Goal: Navigation & Orientation: Find specific page/section

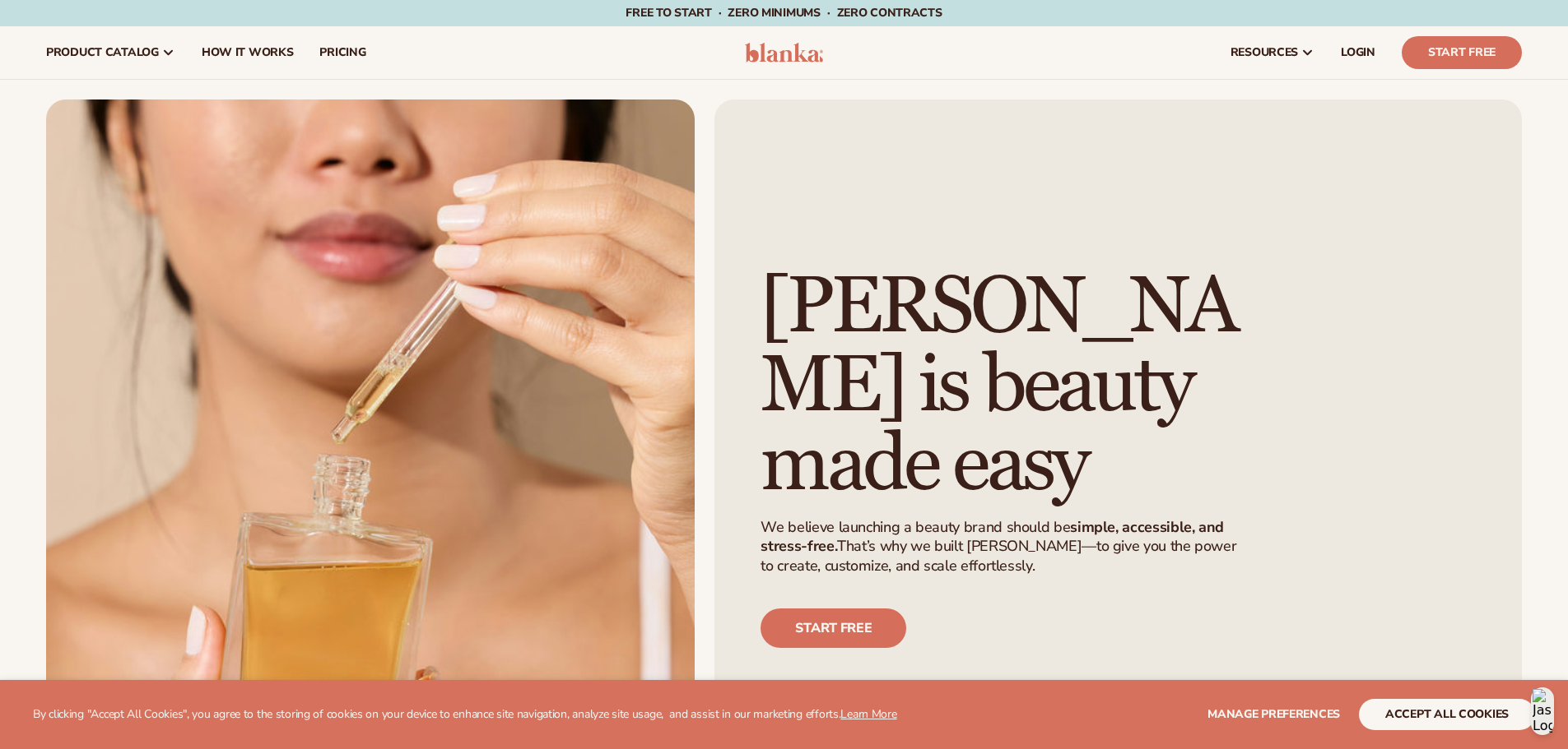
click at [788, 50] on img at bounding box center [784, 52] width 79 height 19
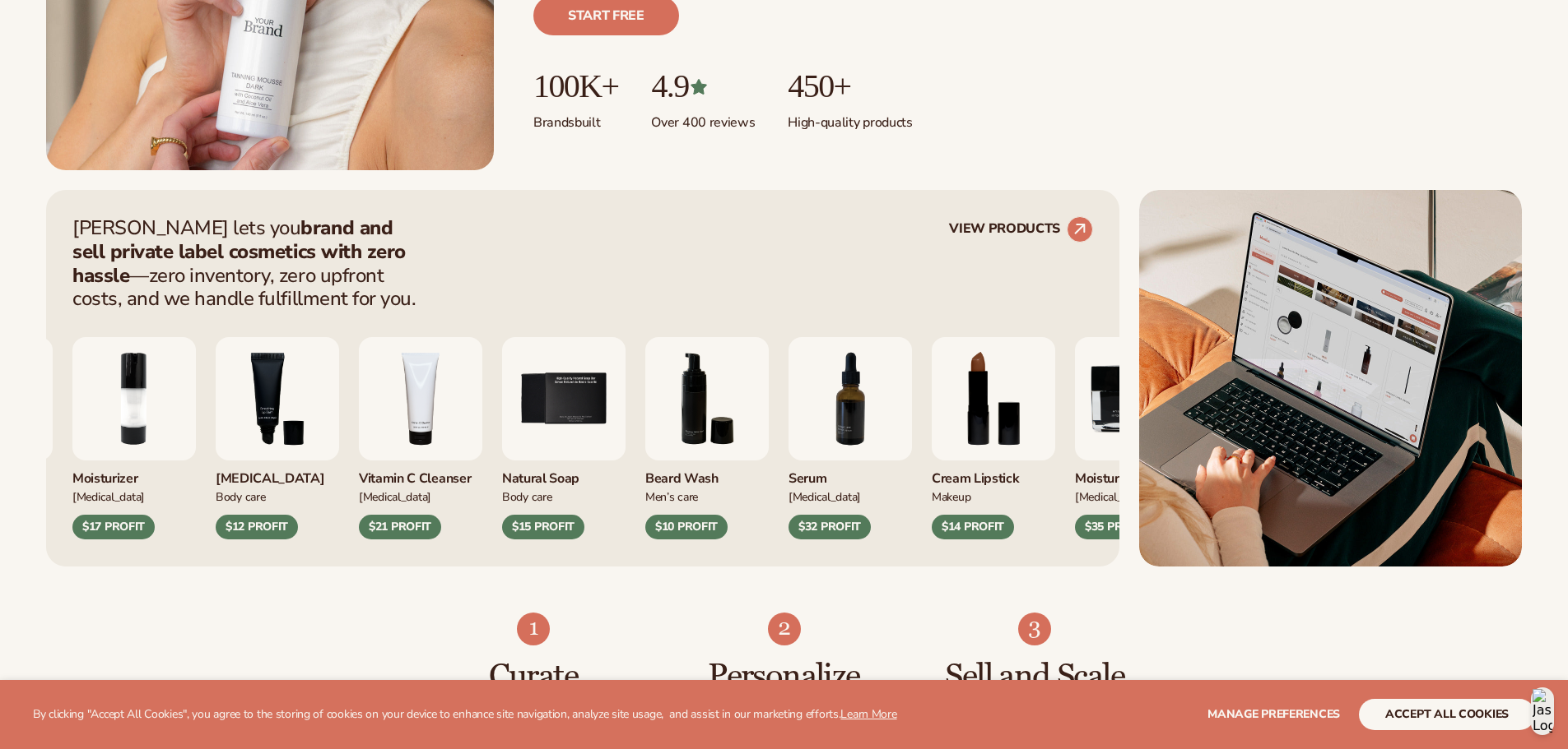
scroll to position [494, 0]
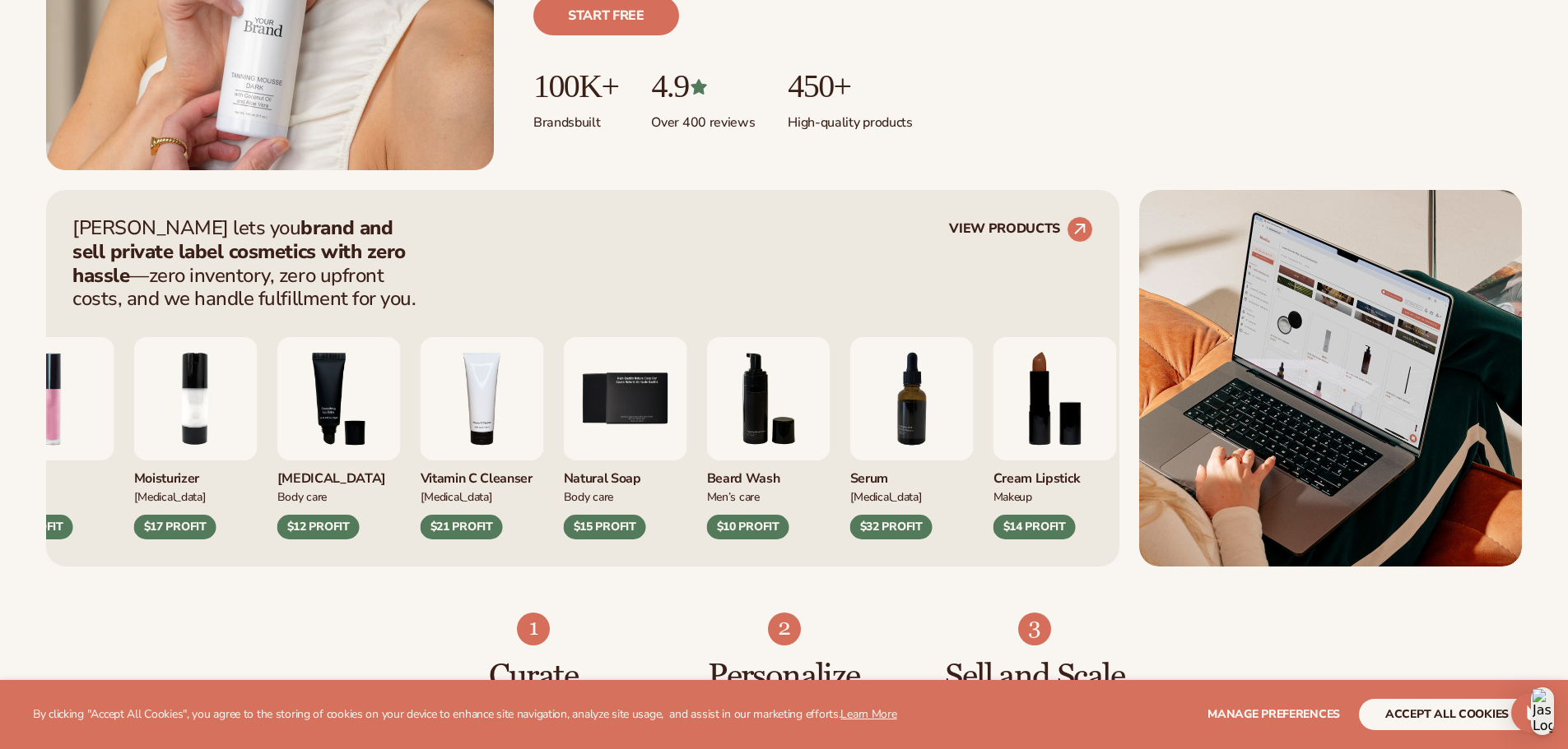
click at [620, 397] on img "5 / 9" at bounding box center [624, 399] width 123 height 123
click at [663, 373] on img "5 / 9" at bounding box center [624, 399] width 123 height 123
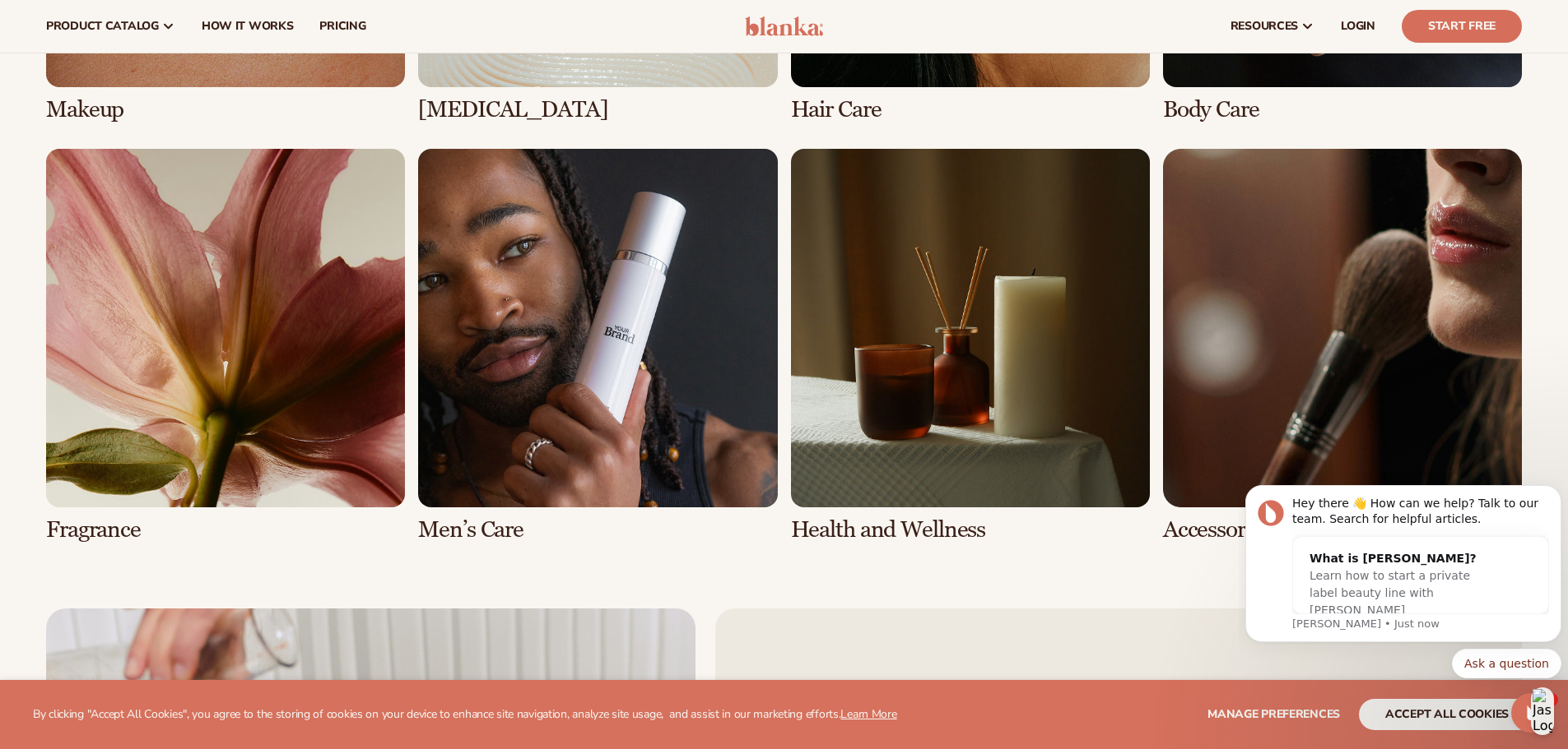
scroll to position [3619, 0]
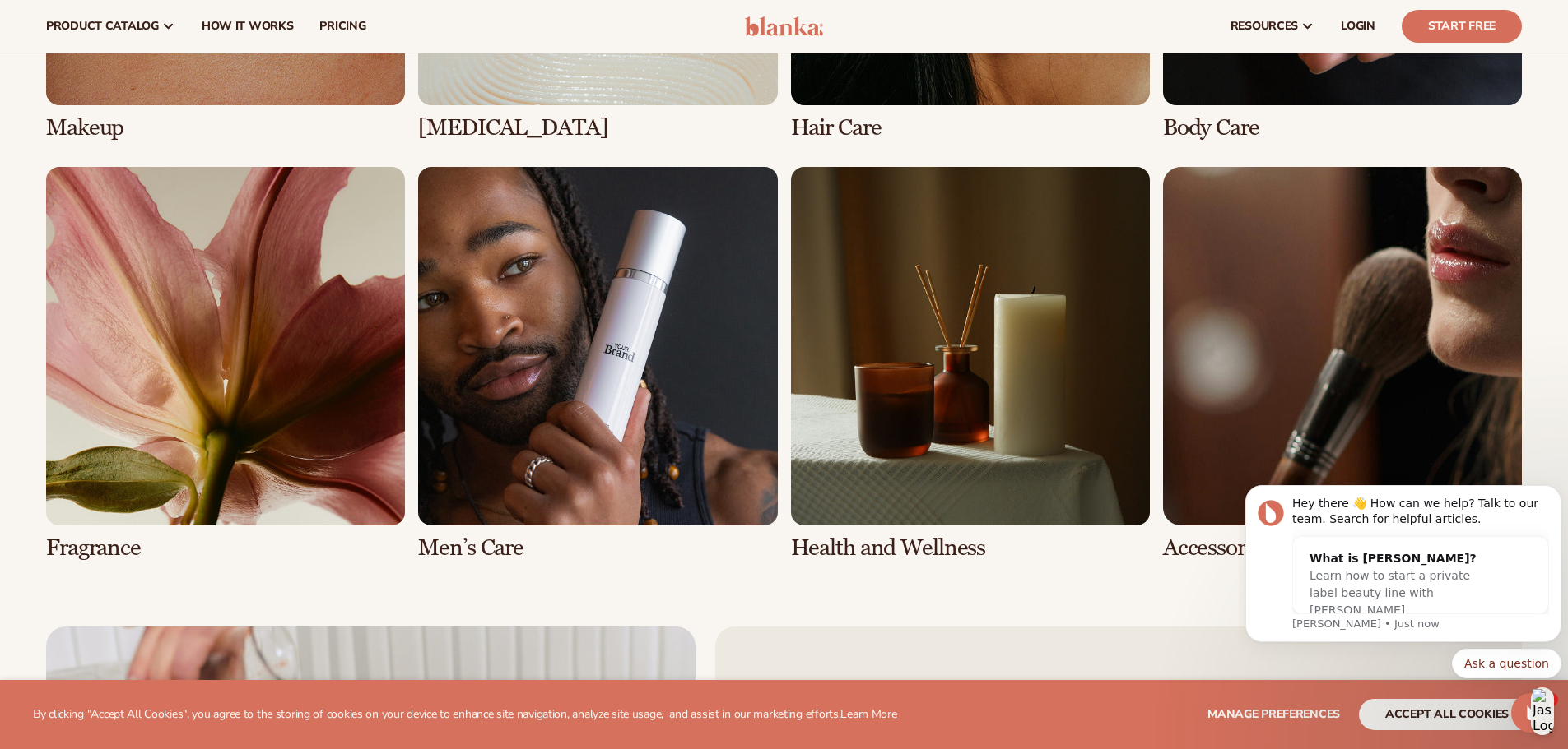
click at [994, 319] on link "7 / 8" at bounding box center [970, 364] width 359 height 394
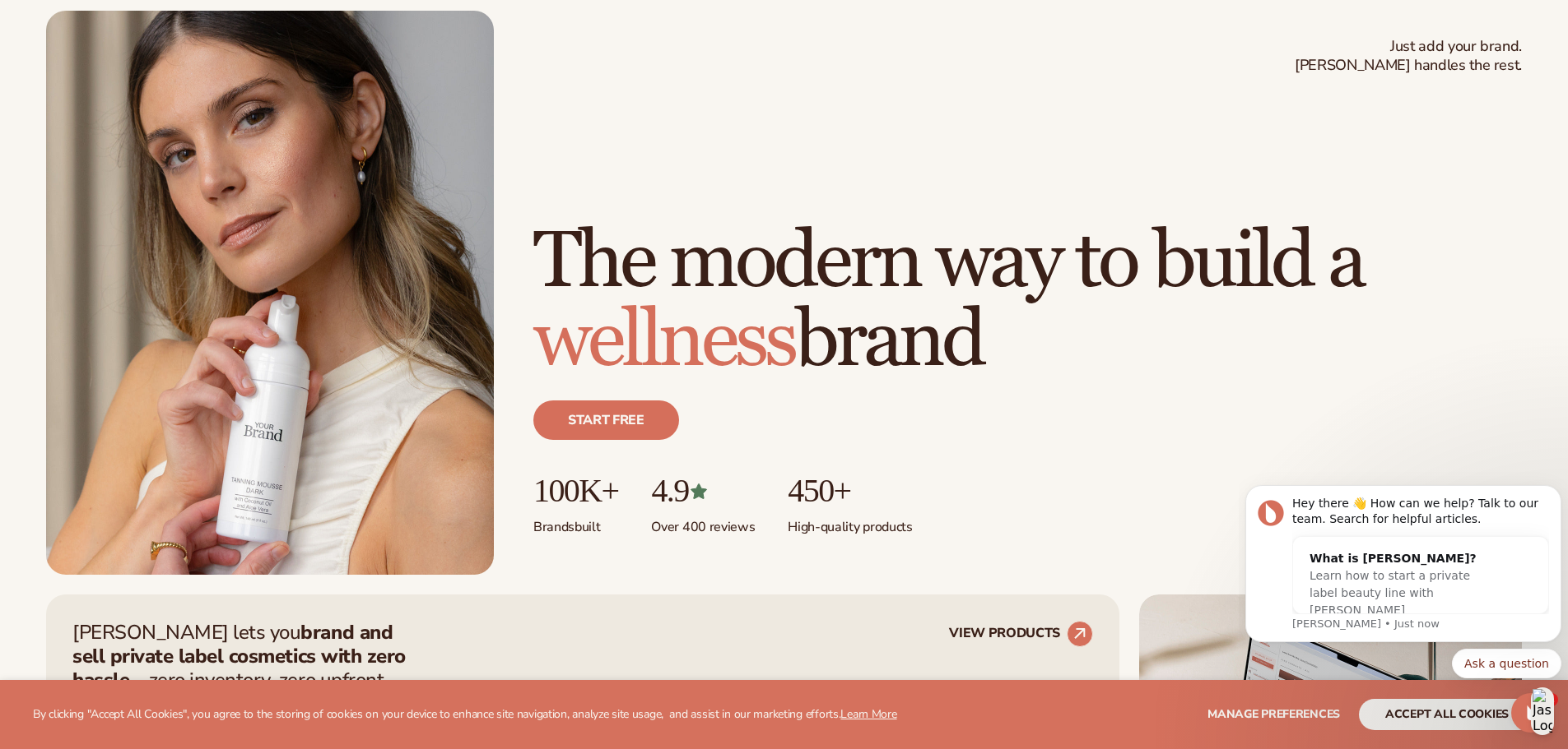
scroll to position [0, 0]
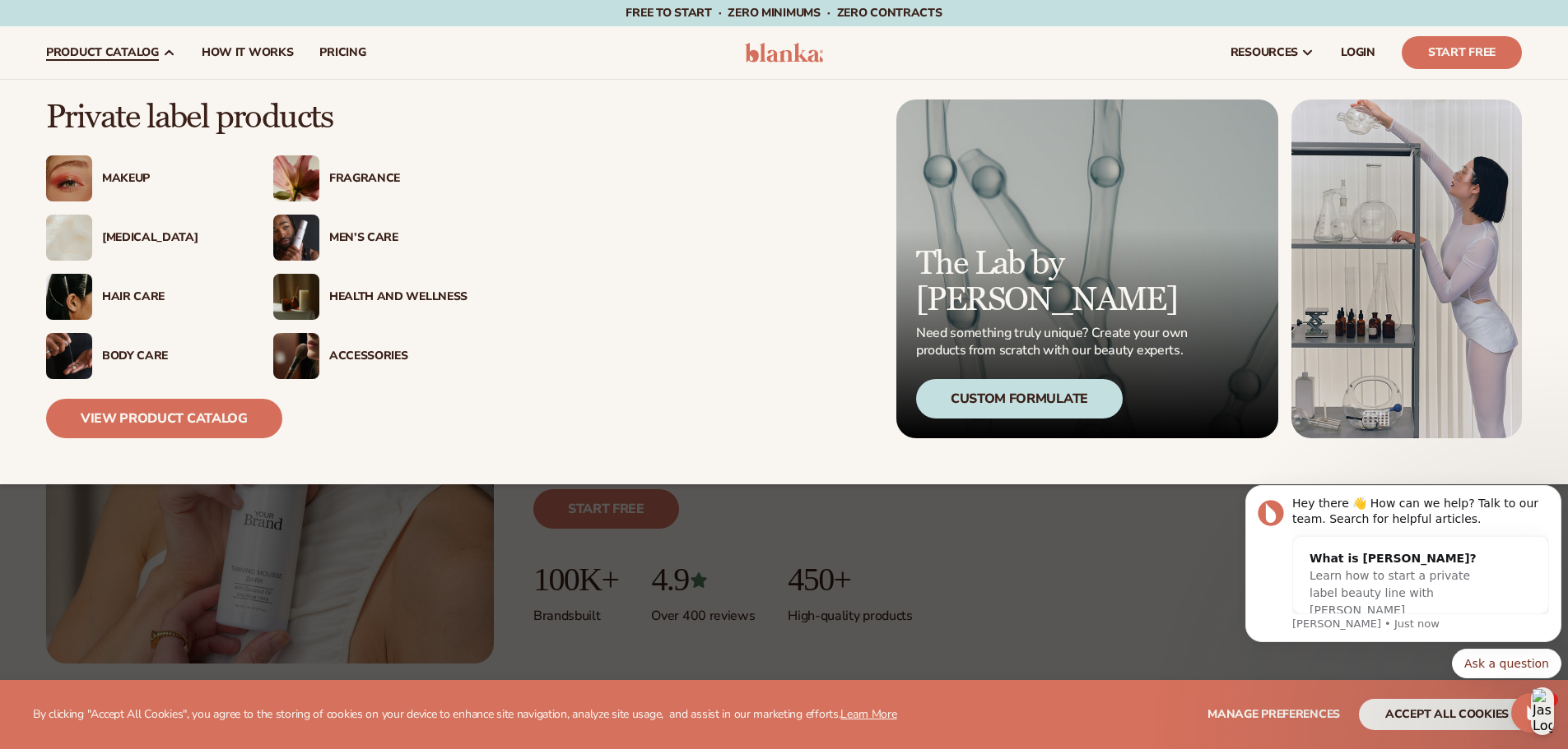
click at [376, 178] on div "Fragrance" at bounding box center [398, 178] width 138 height 14
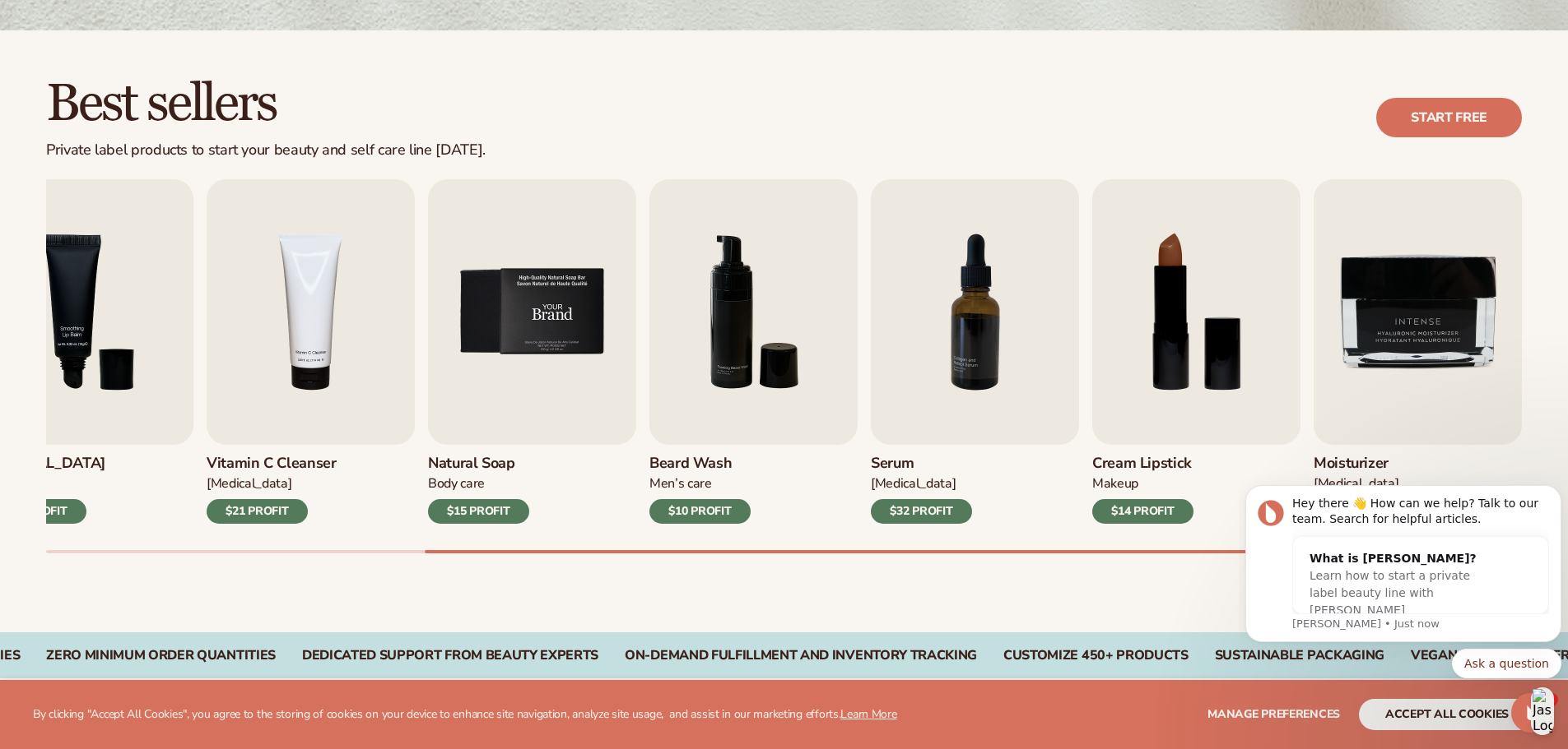
click at [558, 310] on img "5 / 9" at bounding box center [532, 312] width 208 height 265
